Goal: Task Accomplishment & Management: Manage account settings

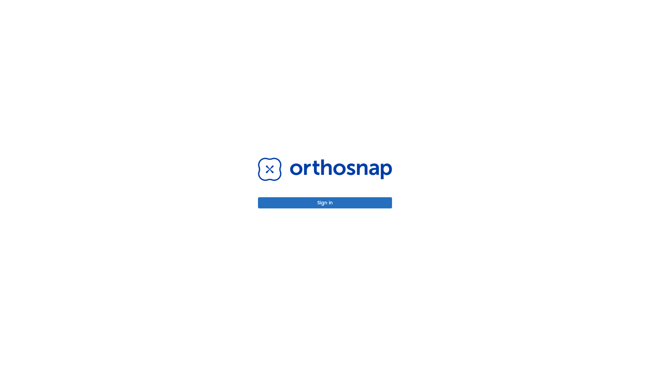
click at [325, 203] on button "Sign in" at bounding box center [325, 202] width 134 height 11
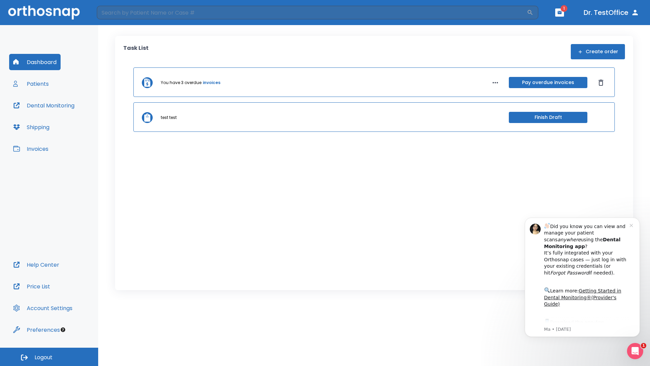
click at [49, 357] on span "Logout" at bounding box center [44, 357] width 18 height 7
